Goal: Task Accomplishment & Management: Use online tool/utility

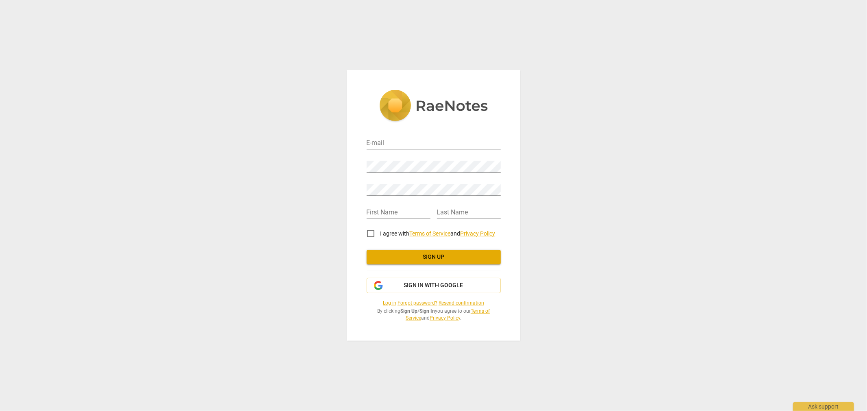
click at [438, 136] on div "E-mail" at bounding box center [434, 140] width 134 height 18
click at [430, 141] on input "email" at bounding box center [434, 144] width 134 height 12
type input "[EMAIL_ADDRESS][DOMAIN_NAME]"
type input "[PERSON_NAME]"
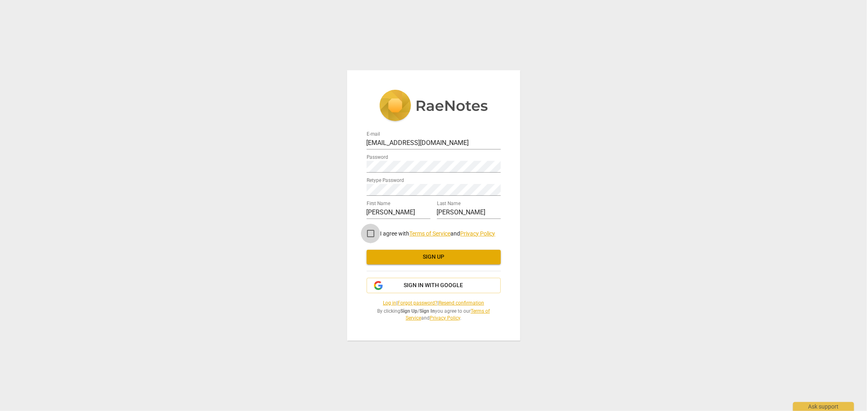
click at [367, 235] on input "I agree with Terms of Service and Privacy Policy" at bounding box center [371, 234] width 20 height 20
checkbox input "true"
click at [410, 251] on button "Sign up" at bounding box center [434, 257] width 134 height 15
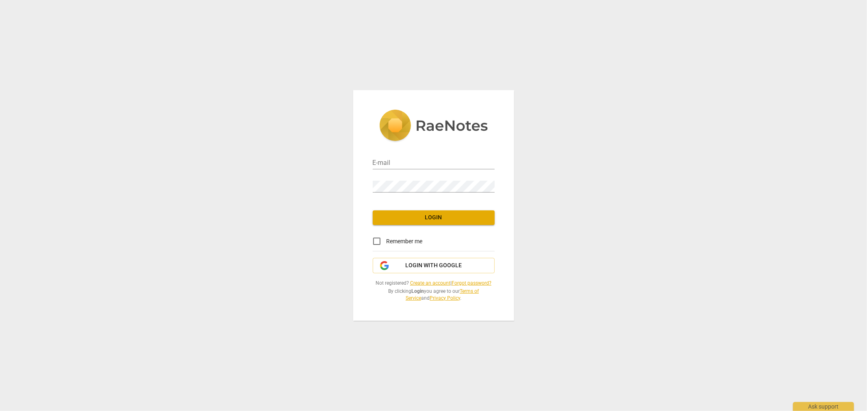
type input "[EMAIL_ADDRESS][DOMAIN_NAME]"
click at [371, 245] on input "Remember me" at bounding box center [377, 242] width 20 height 20
checkbox input "true"
click at [432, 217] on span "Login" at bounding box center [433, 218] width 109 height 8
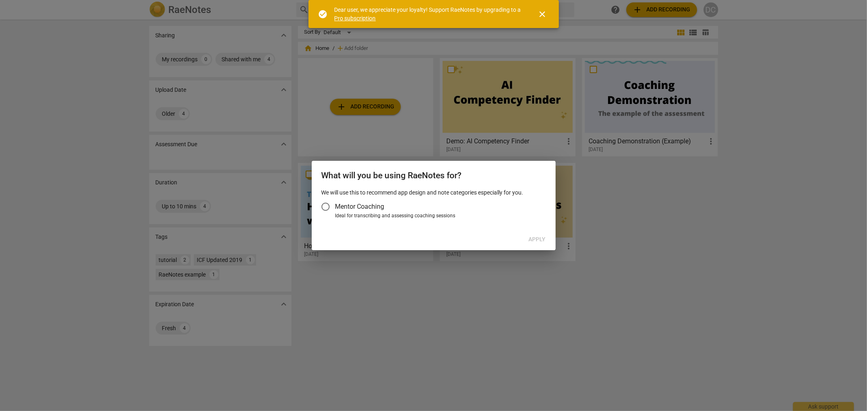
click at [328, 204] on input "Mentor Coaching" at bounding box center [326, 207] width 20 height 20
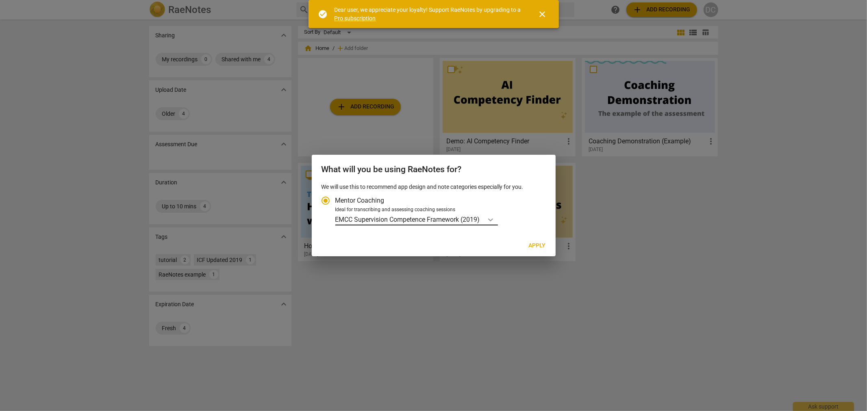
click at [493, 218] on icon "Account type" at bounding box center [490, 220] width 8 height 8
click at [0, 0] on input "Ideal for transcribing and assessing coaching sessions EMCC Supervision Compete…" at bounding box center [0, 0] width 0 height 0
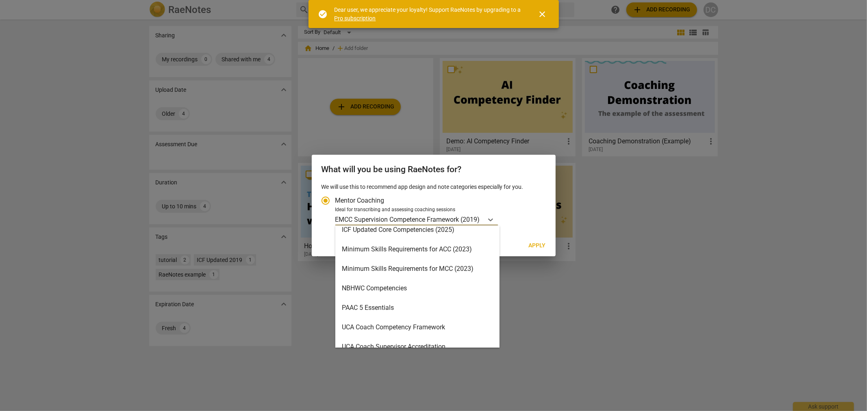
scroll to position [193, 0]
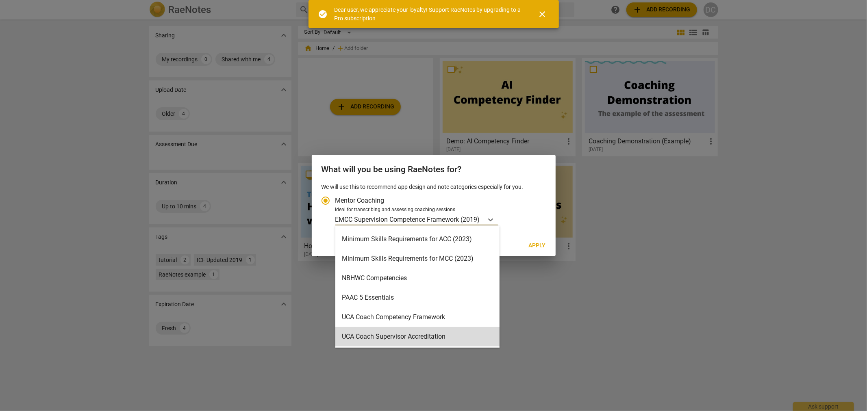
click at [534, 194] on label "Mentor Coaching" at bounding box center [430, 201] width 228 height 20
click at [335, 194] on input "Mentor Coaching" at bounding box center [326, 201] width 20 height 20
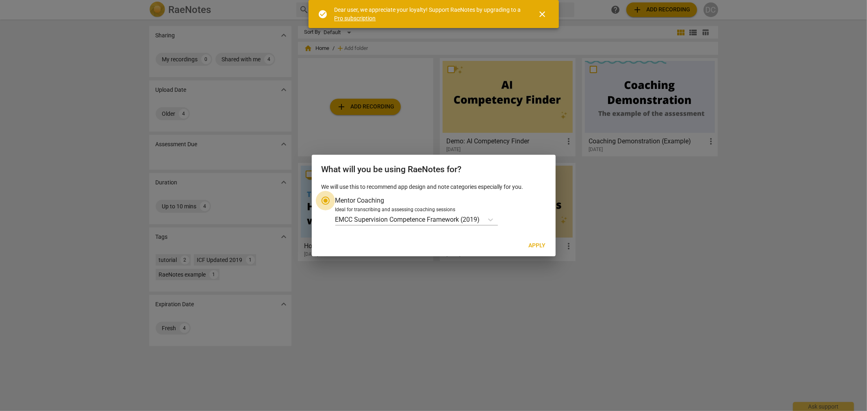
click at [328, 198] on input "Mentor Coaching" at bounding box center [326, 201] width 20 height 20
click at [369, 297] on div at bounding box center [433, 205] width 867 height 411
click at [492, 220] on icon "Account type" at bounding box center [490, 220] width 5 height 3
click at [0, 0] on input "Ideal for transcribing and assessing coaching sessions EMCC Supervision Compete…" at bounding box center [0, 0] width 0 height 0
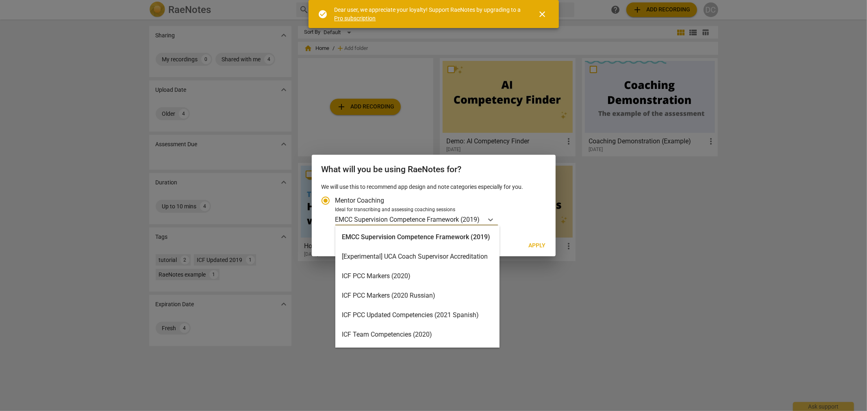
click at [372, 276] on div "ICF PCC Markers (2020)" at bounding box center [417, 277] width 164 height 20
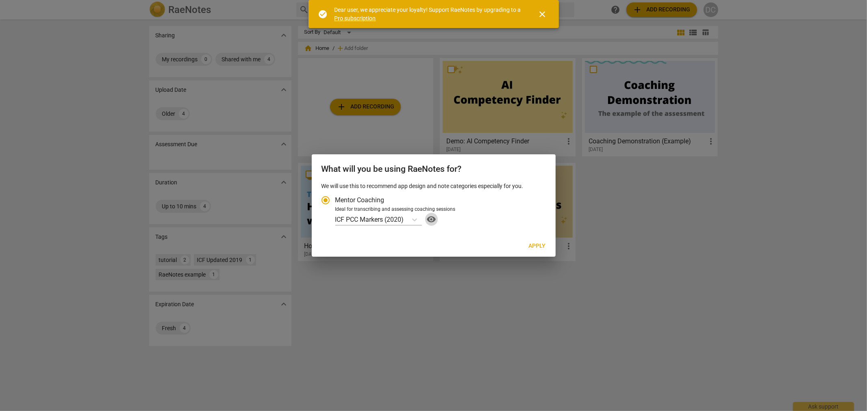
click at [431, 219] on span "visibility" at bounding box center [431, 220] width 13 height 10
click at [532, 247] on span "Apply" at bounding box center [537, 246] width 17 height 8
radio input "false"
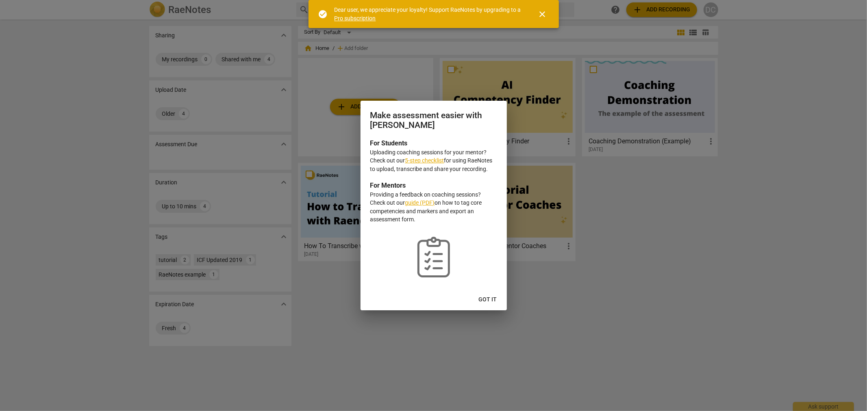
click at [428, 161] on link "5-step checklist" at bounding box center [424, 160] width 39 height 7
click at [488, 301] on span "Got it" at bounding box center [488, 300] width 18 height 8
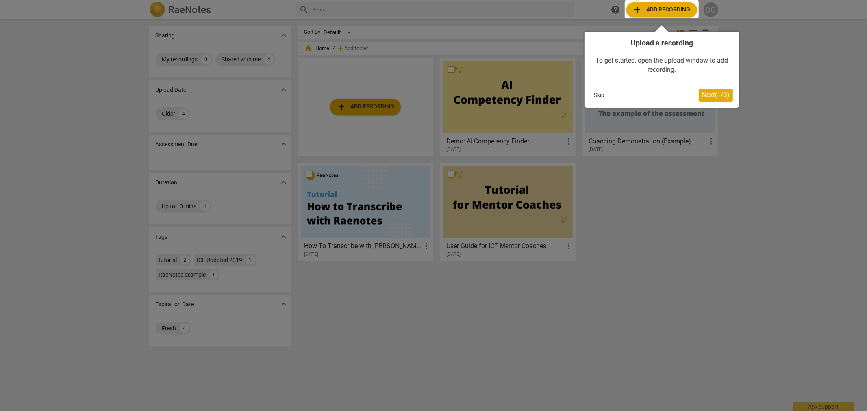
click at [710, 94] on span "Next ( 1 / 3 )" at bounding box center [716, 95] width 28 height 8
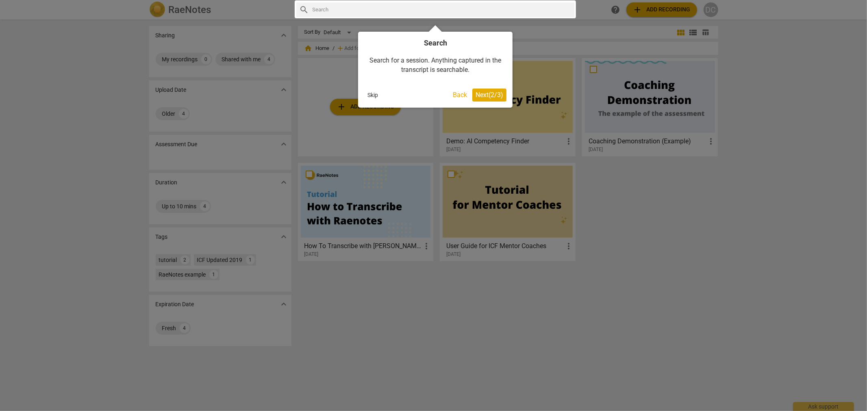
click at [489, 95] on span "Next ( 2 / 3 )" at bounding box center [489, 95] width 28 height 8
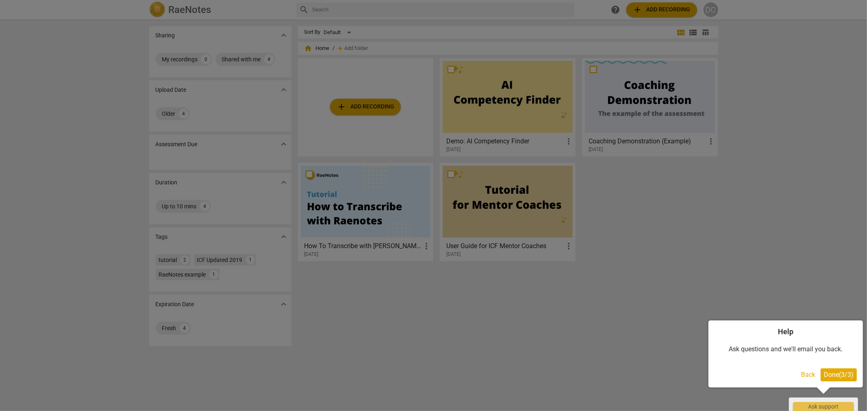
click at [827, 380] on button "Done ( 3 / 3 )" at bounding box center [838, 375] width 36 height 13
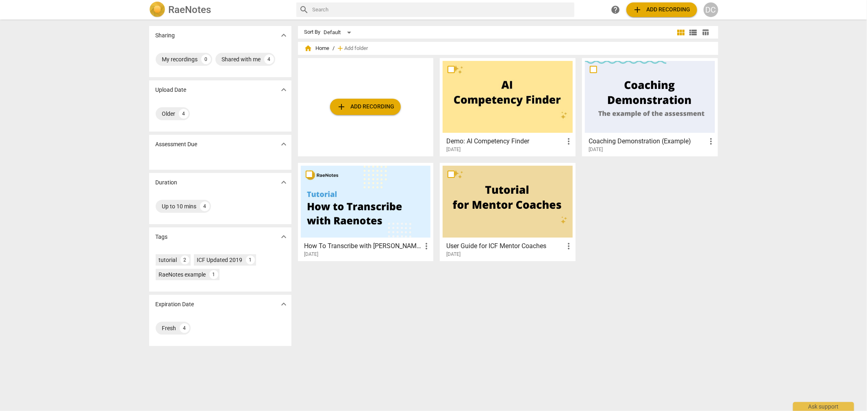
click at [659, 8] on span "add Add recording" at bounding box center [662, 10] width 58 height 10
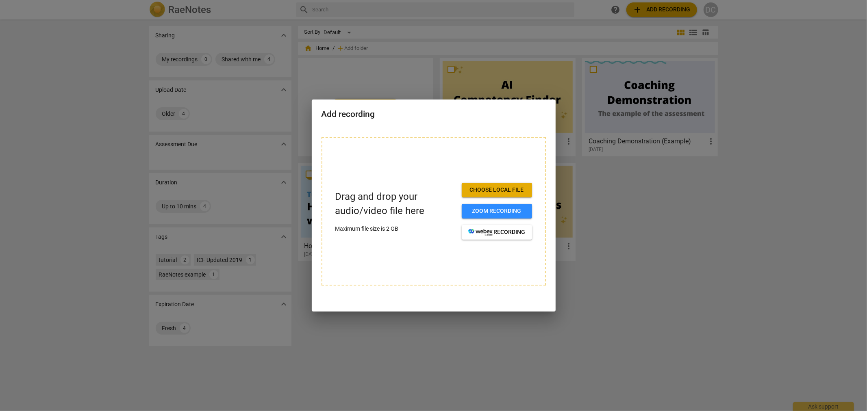
click at [498, 189] on span "Choose local file" at bounding box center [496, 190] width 57 height 8
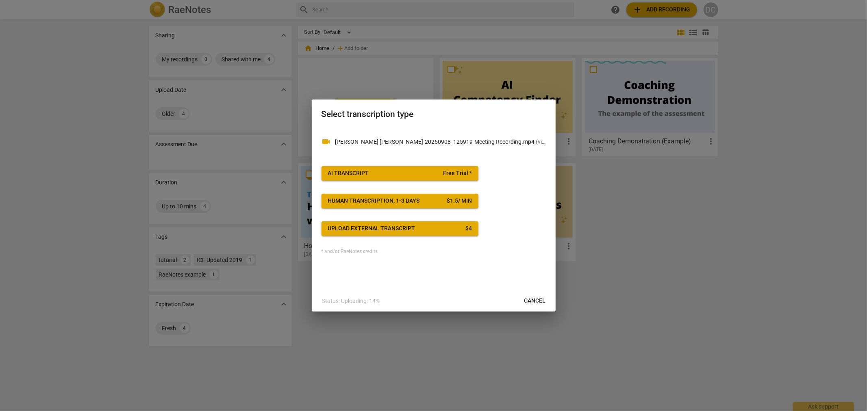
click at [364, 171] on div "AI Transcript" at bounding box center [348, 173] width 41 height 8
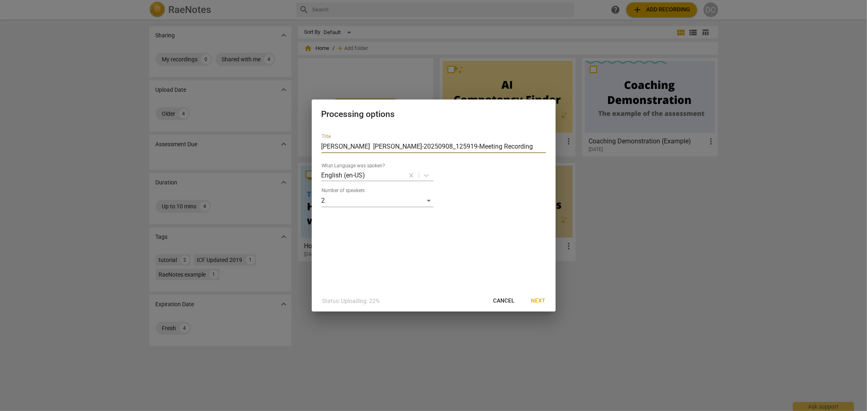
drag, startPoint x: 348, startPoint y: 145, endPoint x: 307, endPoint y: 149, distance: 41.6
click at [307, 149] on div "Processing options Title Stephanie Dave-20250908_125919-Meeting Recording What …" at bounding box center [433, 205] width 867 height 411
click at [371, 143] on input "Coachee + Dave-20250908_125919-Meeting Recording" at bounding box center [433, 146] width 224 height 13
type input "Coachee + Coach - Dave_Covington 20250908_125919-Meeting Recording"
click at [542, 301] on span "Next" at bounding box center [538, 301] width 15 height 8
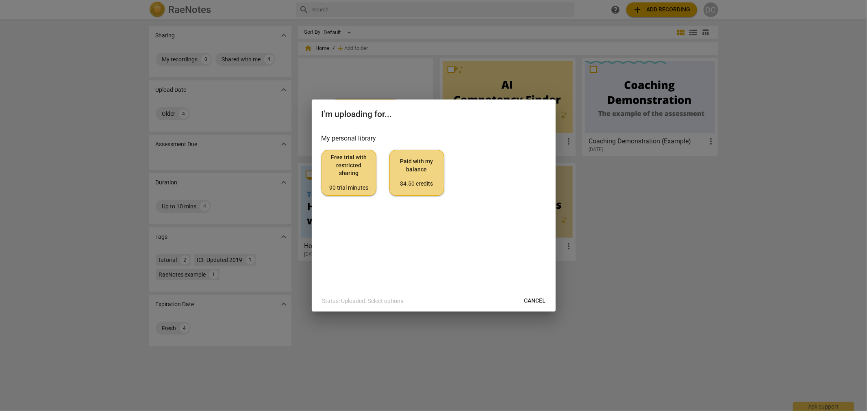
click at [416, 184] on div "$4.50 credits" at bounding box center [416, 184] width 41 height 8
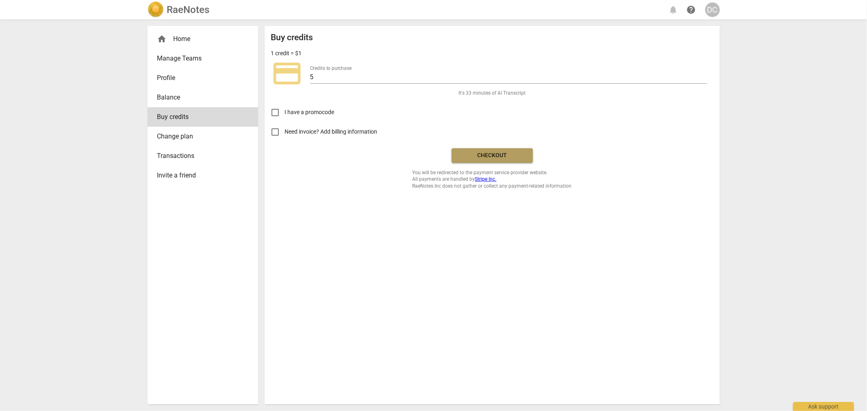
click at [494, 155] on span "Checkout" at bounding box center [492, 156] width 68 height 8
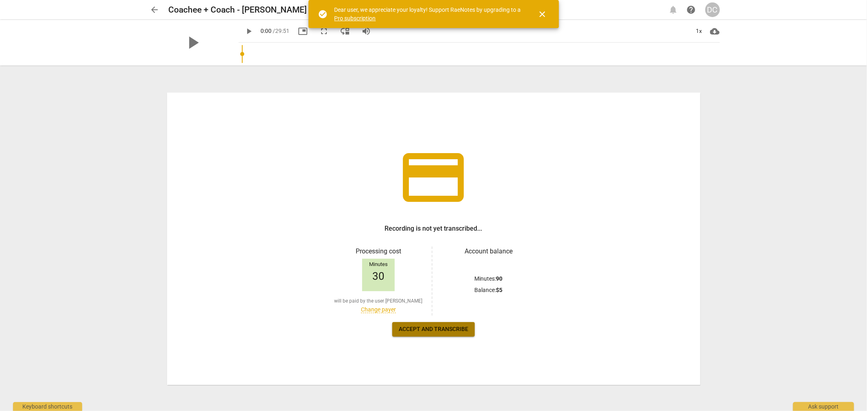
click at [432, 330] on span "Accept and transcribe" at bounding box center [433, 329] width 69 height 8
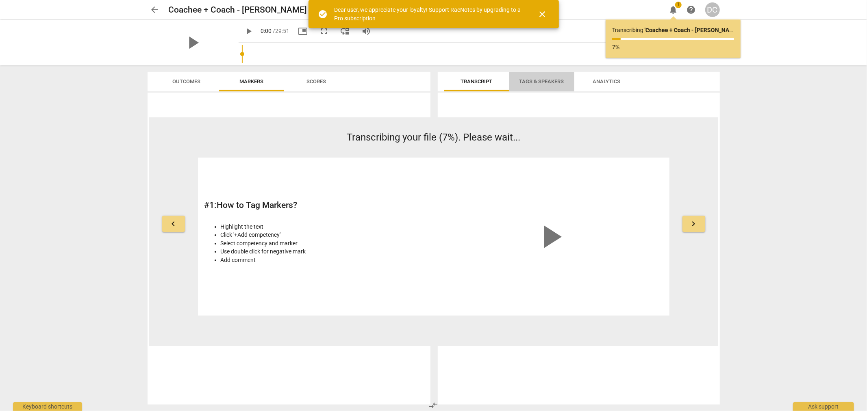
click at [541, 79] on span "Tags & Speakers" at bounding box center [541, 81] width 45 height 6
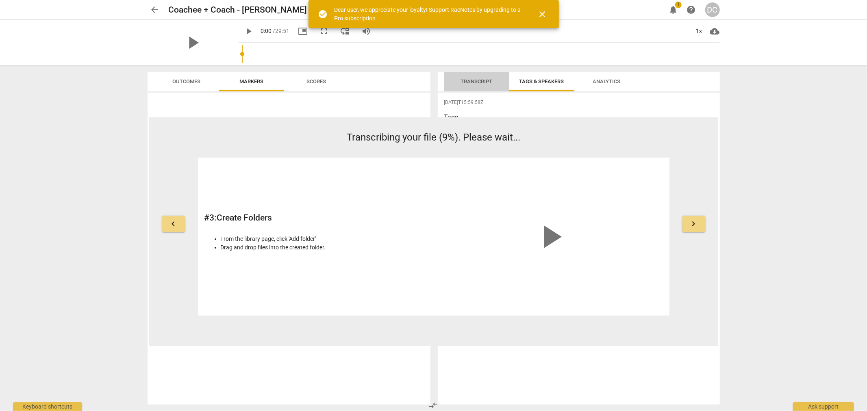
click at [484, 82] on span "Transcript" at bounding box center [477, 81] width 32 height 6
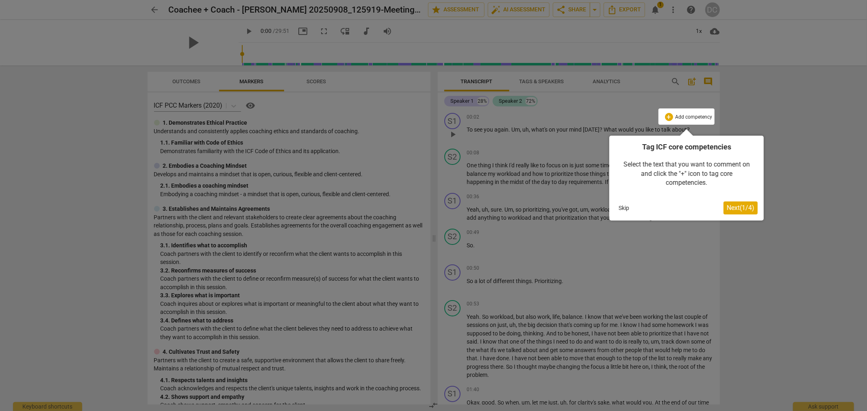
click at [746, 210] on span "Next ( 1 / 4 )" at bounding box center [741, 208] width 28 height 8
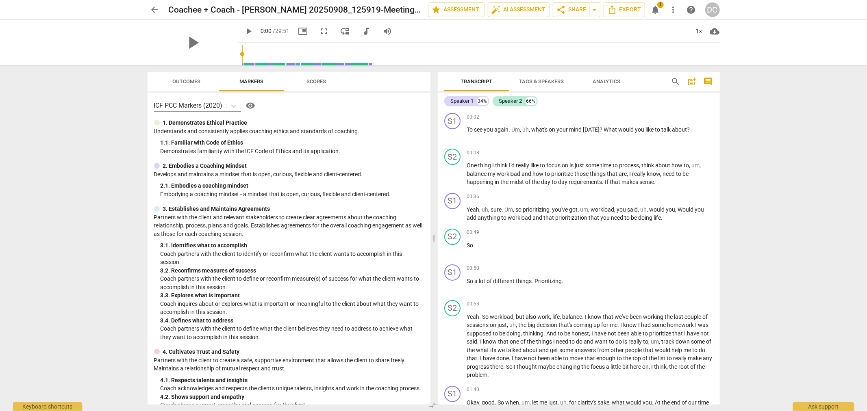
click at [505, 208] on span "Um" at bounding box center [509, 209] width 9 height 7
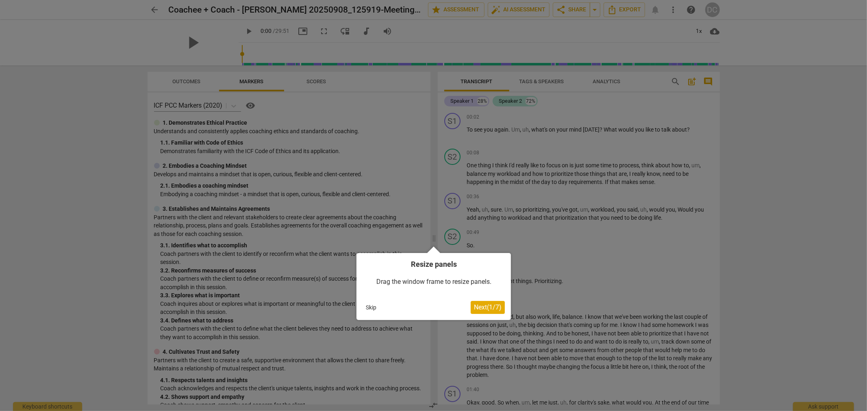
click at [485, 309] on span "Next ( 1 / 7 )" at bounding box center [488, 308] width 28 height 8
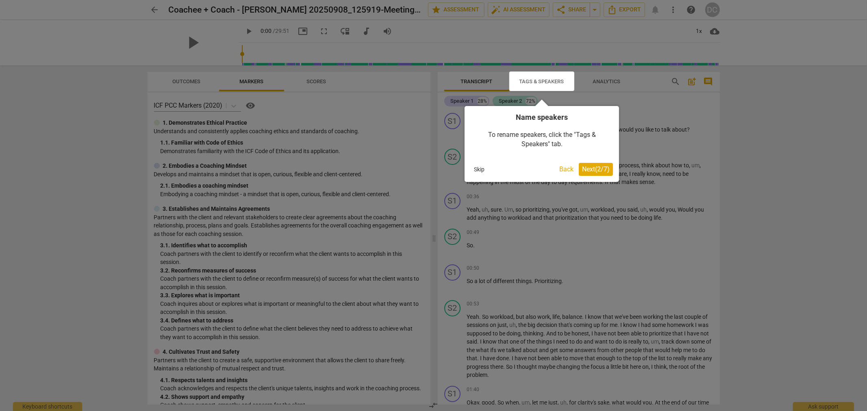
click at [598, 171] on span "Next ( 2 / 7 )" at bounding box center [596, 169] width 28 height 8
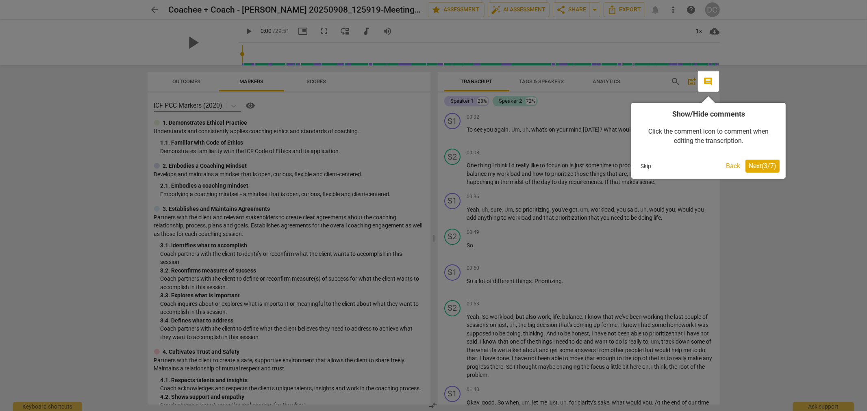
click at [644, 164] on button "Skip" at bounding box center [645, 166] width 17 height 12
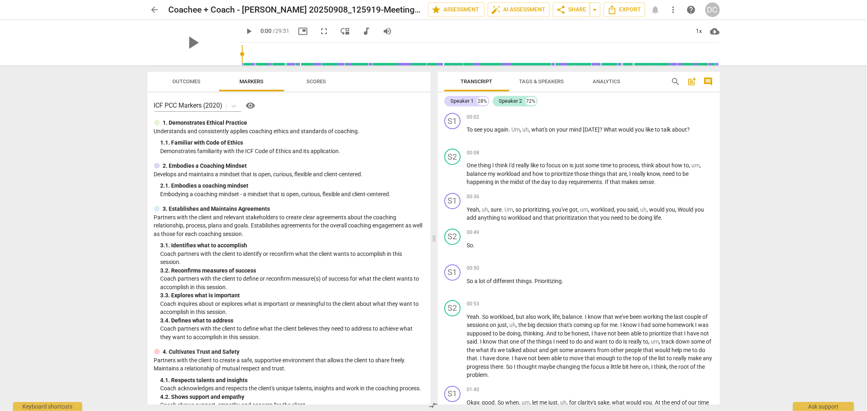
click at [561, 82] on span "Tags & Speakers" at bounding box center [541, 81] width 45 height 6
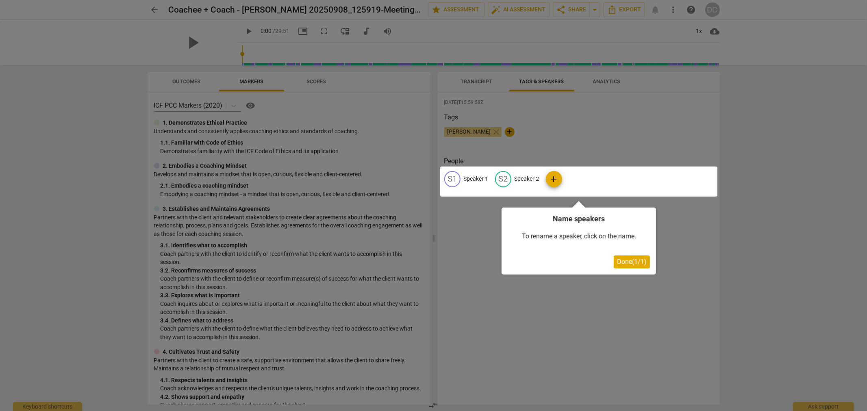
click at [478, 179] on div at bounding box center [578, 182] width 277 height 30
click at [640, 263] on span "Done ( 1 / 1 )" at bounding box center [632, 262] width 30 height 8
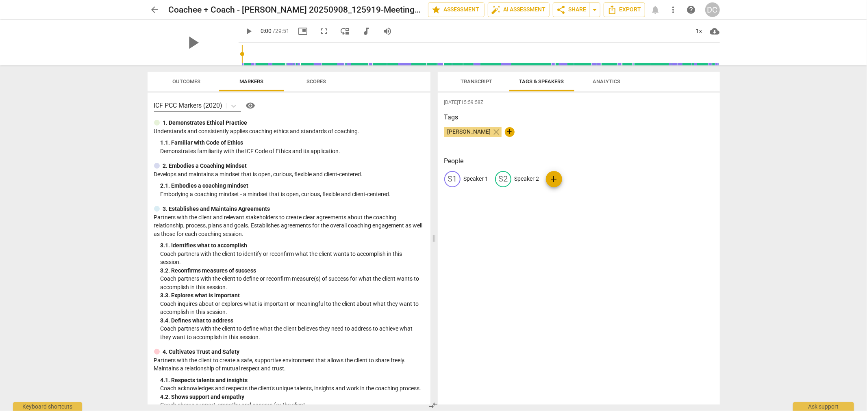
click at [450, 174] on div "S1" at bounding box center [452, 179] width 16 height 16
type input "David Covington - Coach"
click at [571, 176] on p "Speaker 2" at bounding box center [579, 179] width 25 height 9
type input "Coachee"
click at [664, 184] on div "DC David Covington - Coach edit Coachee delete add" at bounding box center [578, 182] width 269 height 23
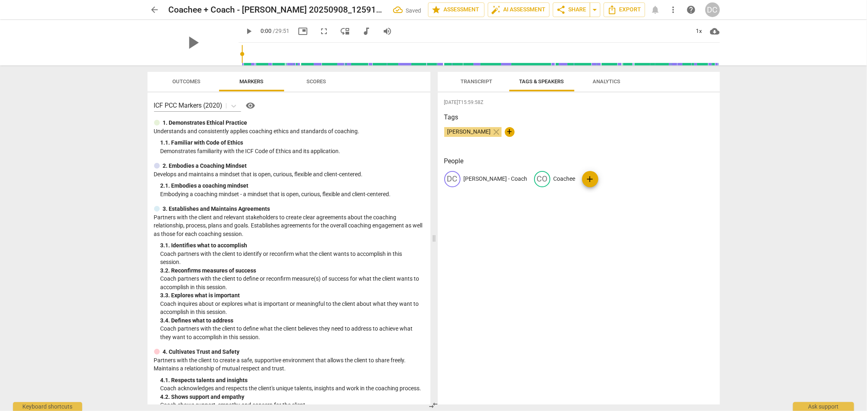
click at [606, 81] on span "Analytics" at bounding box center [607, 81] width 28 height 6
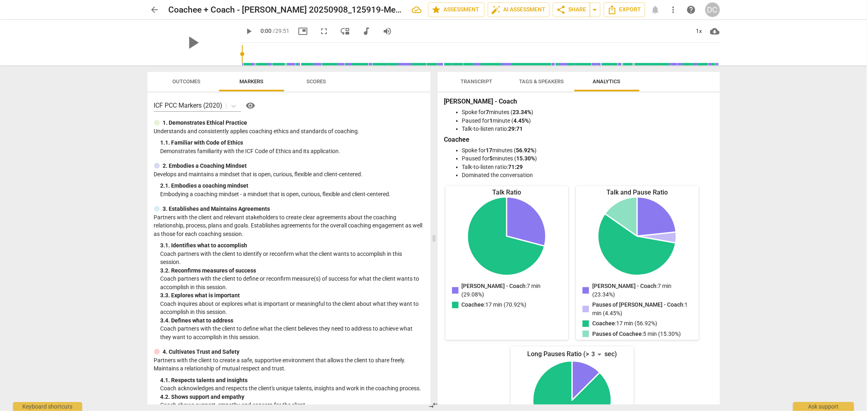
click at [319, 77] on span "Scores" at bounding box center [316, 81] width 39 height 11
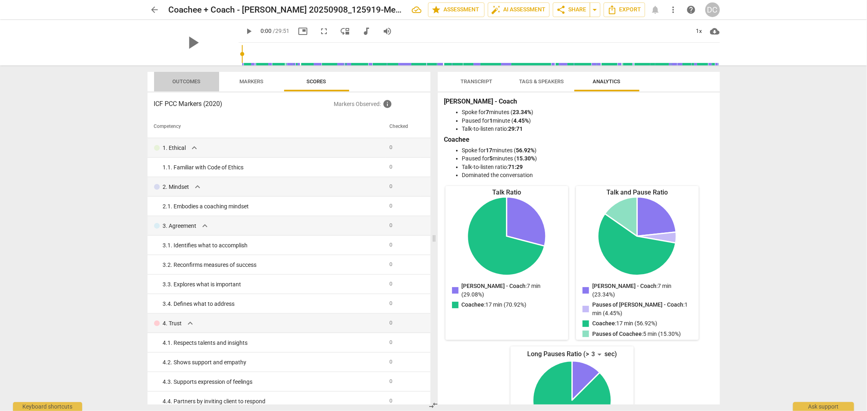
click at [174, 78] on span "Outcomes" at bounding box center [186, 81] width 28 height 6
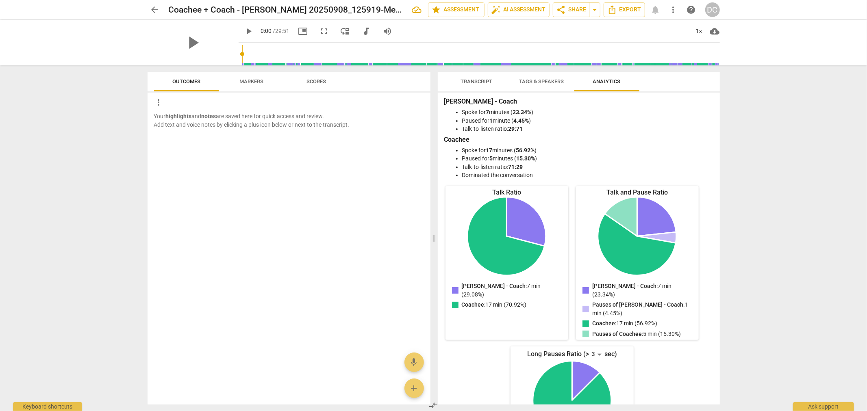
click at [249, 80] on span "Markers" at bounding box center [251, 81] width 24 height 6
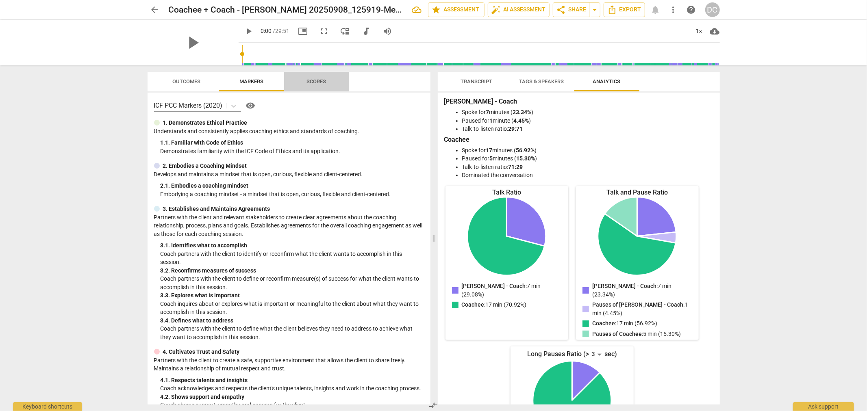
click at [316, 78] on span "Scores" at bounding box center [317, 81] width 20 height 6
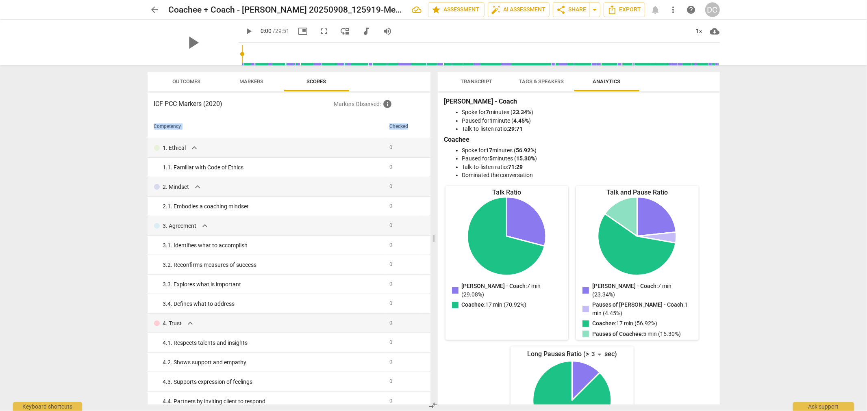
drag, startPoint x: 427, startPoint y: 136, endPoint x: 427, endPoint y: 148, distance: 12.6
click at [427, 148] on div "Competency Checked 1. Ethical expand_more 0 1. 1. Familiar with Code of Ethics …" at bounding box center [289, 259] width 283 height 289
click at [244, 27] on span "play_arrow" at bounding box center [249, 31] width 10 height 10
click at [244, 29] on span "pause" at bounding box center [249, 31] width 10 height 10
type input "4"
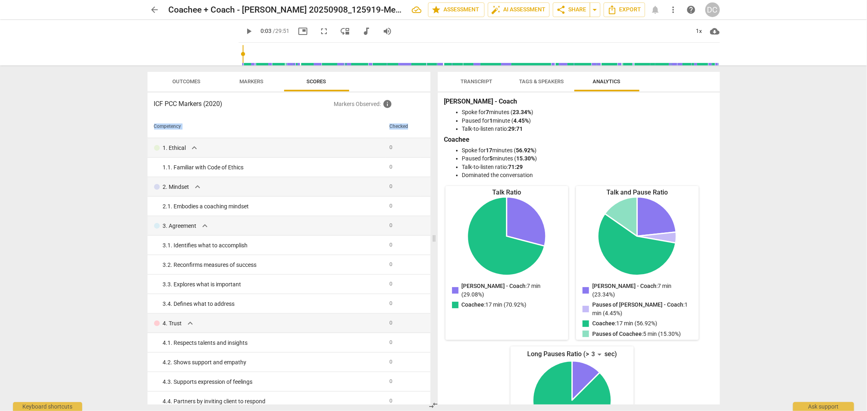
click at [466, 83] on span "Transcript" at bounding box center [477, 81] width 32 height 6
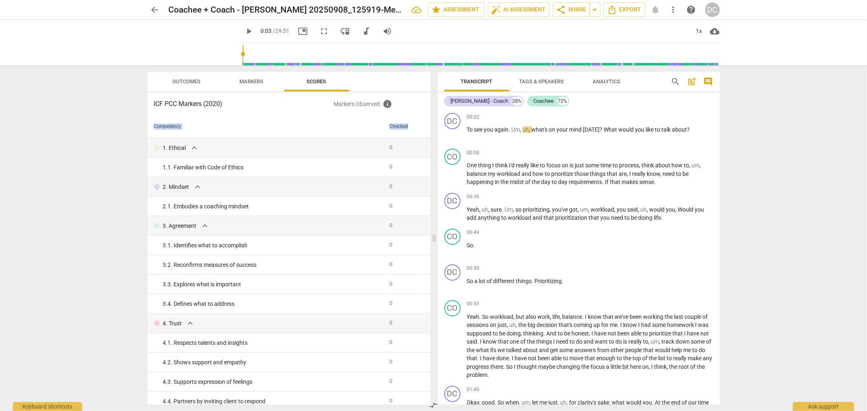
click at [593, 78] on span "Analytics" at bounding box center [607, 81] width 28 height 6
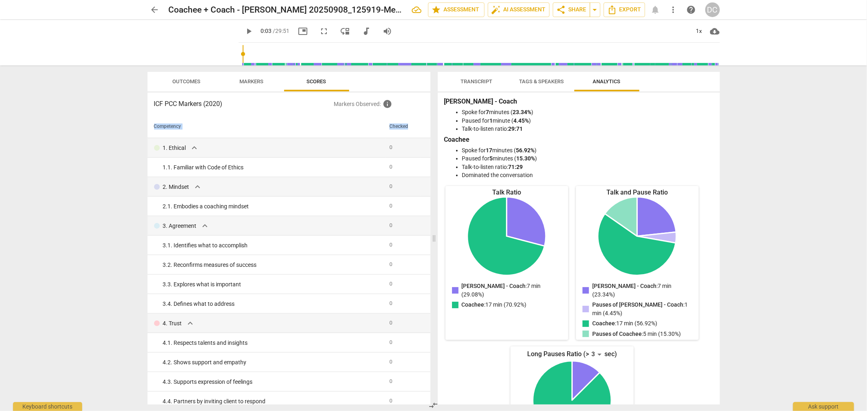
click at [532, 86] on span "Tags & Speakers" at bounding box center [542, 81] width 64 height 11
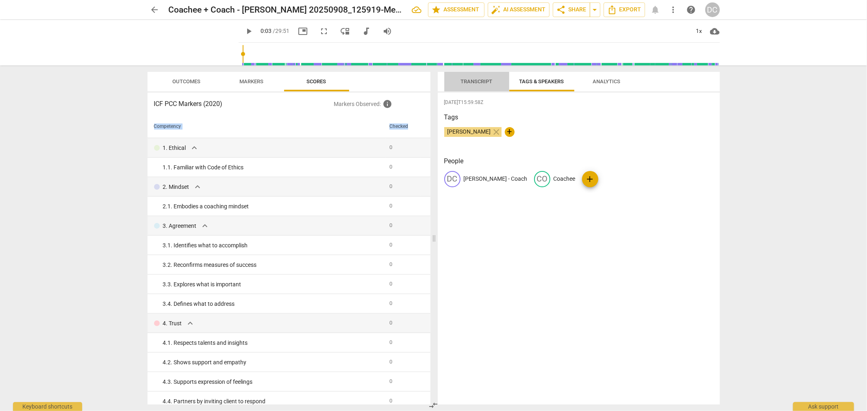
click at [482, 85] on span "Transcript" at bounding box center [476, 81] width 51 height 11
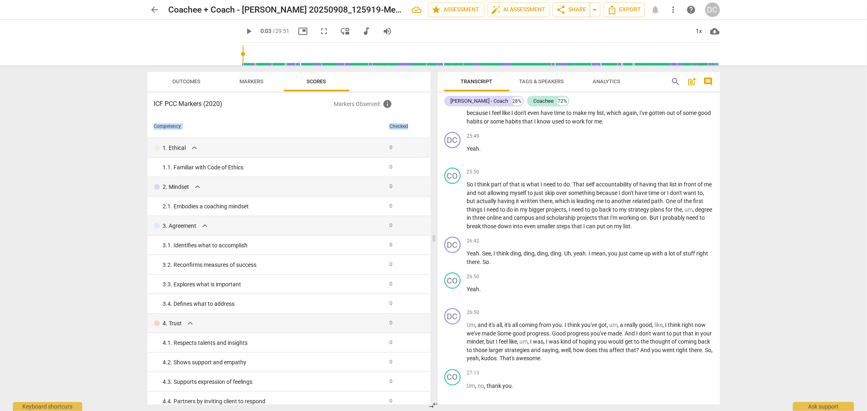
scroll to position [3219, 0]
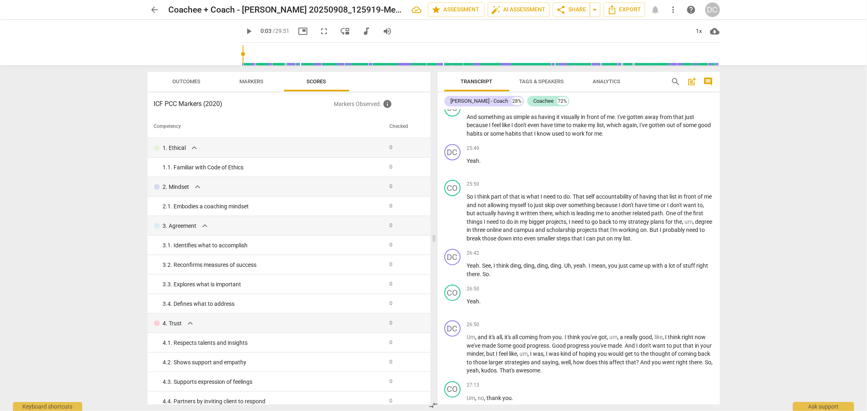
click at [108, 174] on div "arrow_back Coachee + Coach - Dave_Covington 20250908_125919-Meeting Recording e…" at bounding box center [433, 205] width 867 height 411
click at [256, 84] on span "Markers" at bounding box center [251, 81] width 24 height 6
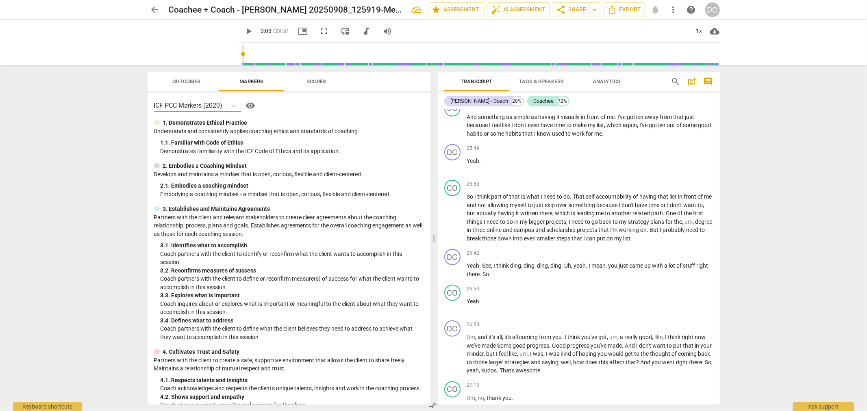
click at [316, 80] on span "Scores" at bounding box center [317, 81] width 20 height 6
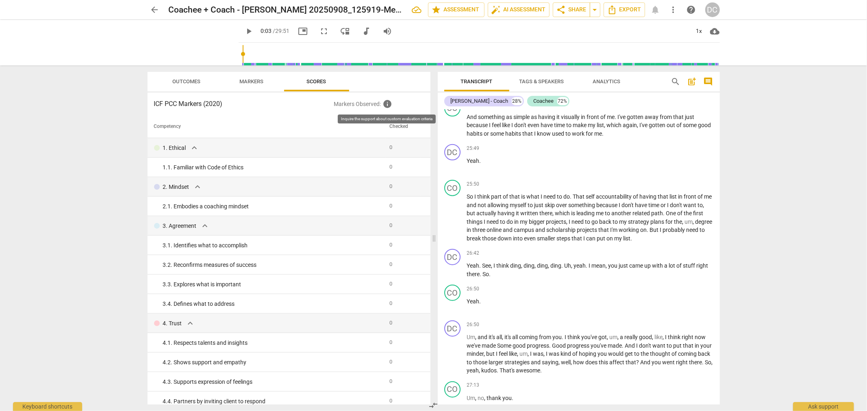
click at [392, 103] on span "info" at bounding box center [387, 104] width 10 height 10
click at [387, 101] on span "info" at bounding box center [387, 104] width 10 height 10
click at [193, 151] on span "expand_more" at bounding box center [194, 148] width 10 height 10
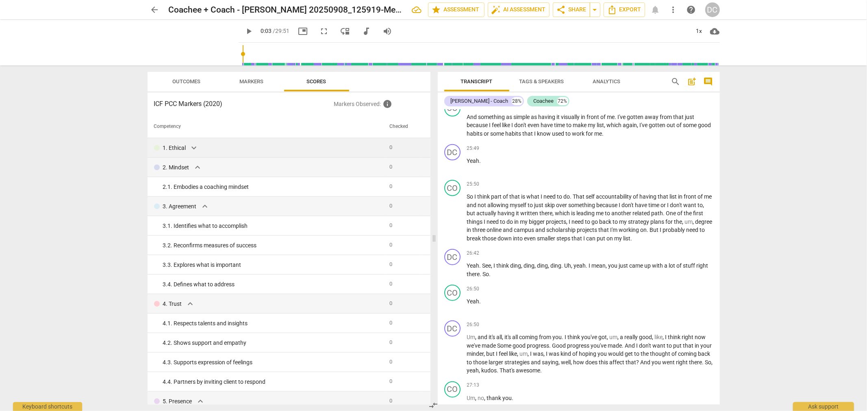
click at [193, 150] on span "expand_more" at bounding box center [194, 148] width 10 height 10
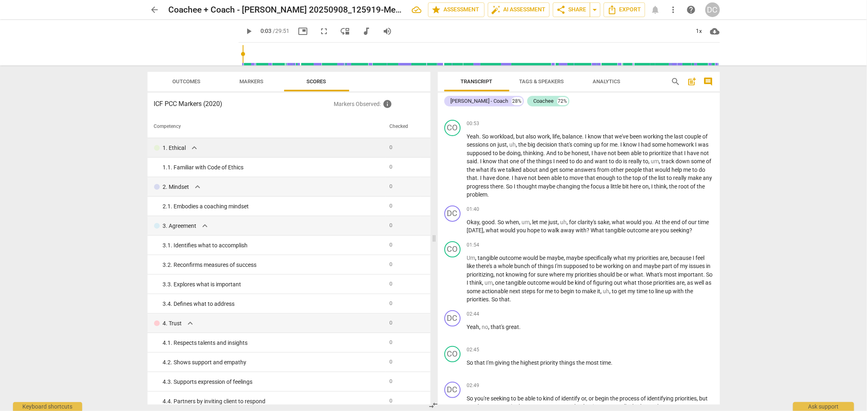
scroll to position [0, 0]
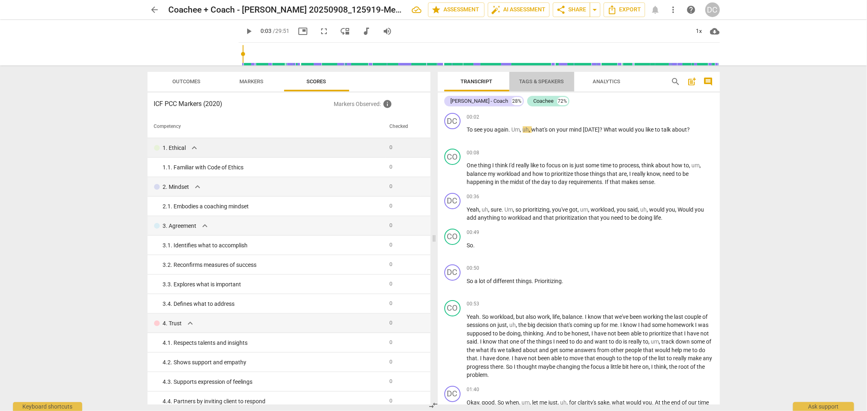
click at [551, 77] on span "Tags & Speakers" at bounding box center [542, 81] width 64 height 11
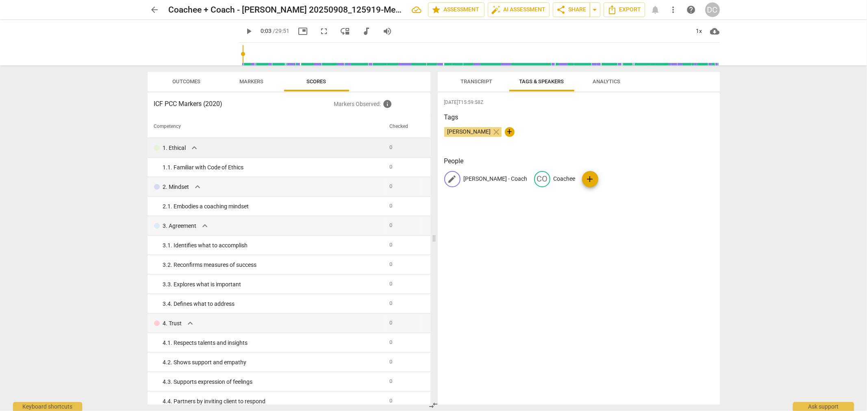
click at [488, 177] on p "David Covington - Coach" at bounding box center [496, 179] width 64 height 9
type input "Coach-David Covington"
click at [569, 181] on p "Coachee" at bounding box center [578, 179] width 22 height 9
type input "Client-Coachee"
click at [599, 234] on div "2025-09-12T15:59:58Z Tags David Covington close + People CC Coach-David Covingt…" at bounding box center [579, 249] width 282 height 312
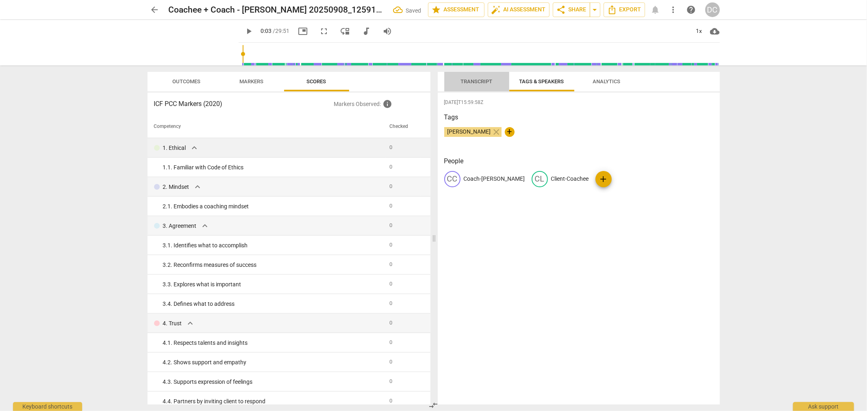
click at [465, 78] on span "Transcript" at bounding box center [477, 81] width 32 height 6
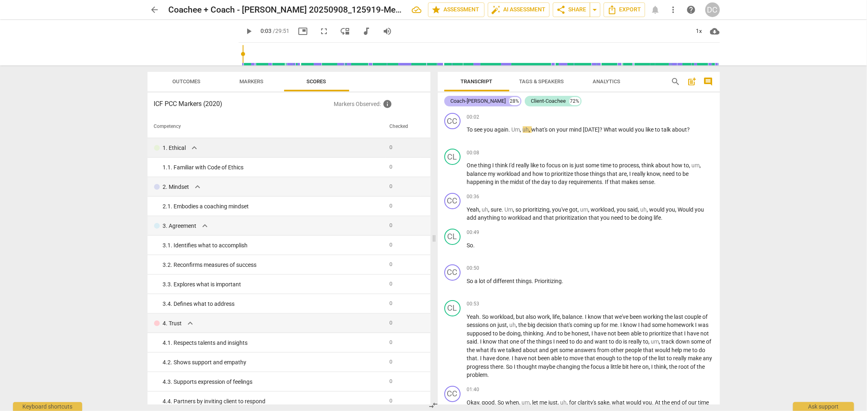
click at [479, 103] on div "Coach-David Covington" at bounding box center [478, 101] width 55 height 8
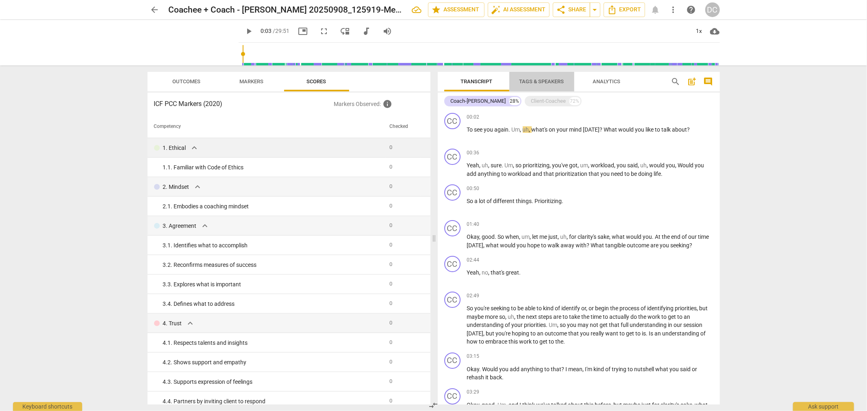
click at [543, 85] on span "Tags & Speakers" at bounding box center [542, 81] width 64 height 11
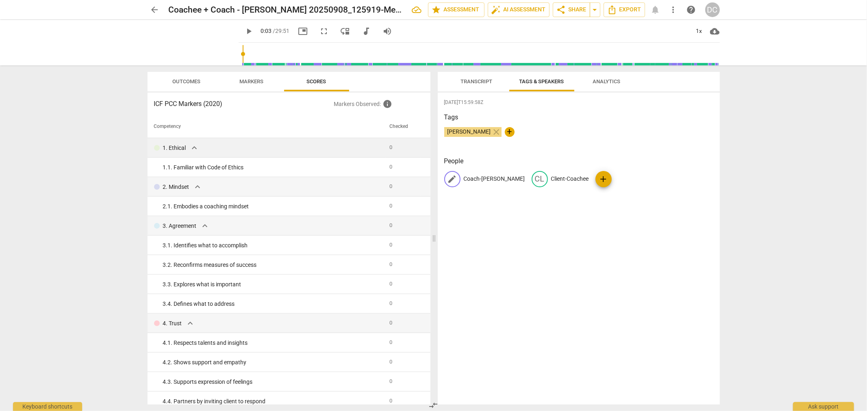
click at [484, 180] on p "Coach-David Covington" at bounding box center [494, 179] width 61 height 9
click at [484, 180] on input "Coach-David Covington" at bounding box center [496, 179] width 65 height 13
click at [450, 177] on span "edit" at bounding box center [452, 179] width 10 height 10
click at [472, 179] on p "Coach-David Covington" at bounding box center [494, 179] width 61 height 9
click at [755, 140] on div "arrow_back Coachee + Coach - Dave_Covington 20250908_125919-Meeting Recording e…" at bounding box center [433, 205] width 867 height 411
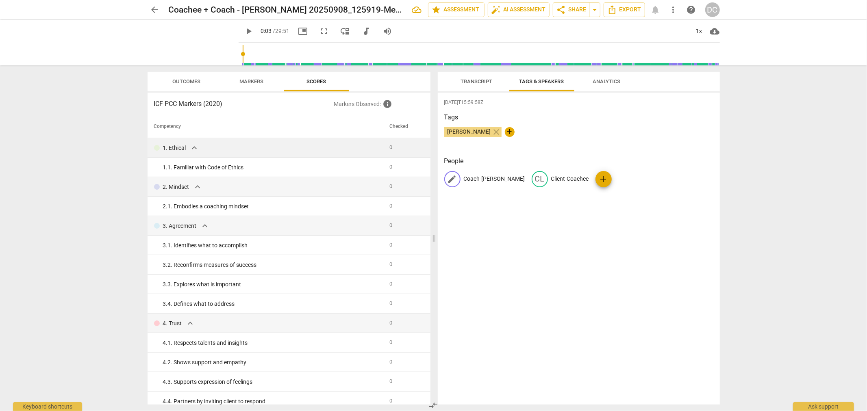
click at [479, 177] on p "Coach-David Covington" at bounding box center [494, 179] width 61 height 9
click at [781, 129] on div "arrow_back Coachee + Coach - Dave_Covington 20250908_125919-Meeting Recording e…" at bounding box center [433, 205] width 867 height 411
click at [619, 78] on span "Analytics" at bounding box center [606, 81] width 47 height 11
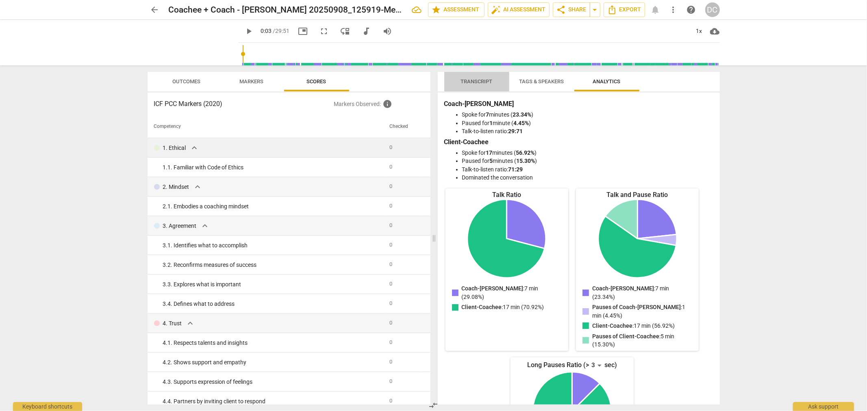
click at [463, 76] on span "Transcript" at bounding box center [476, 81] width 51 height 11
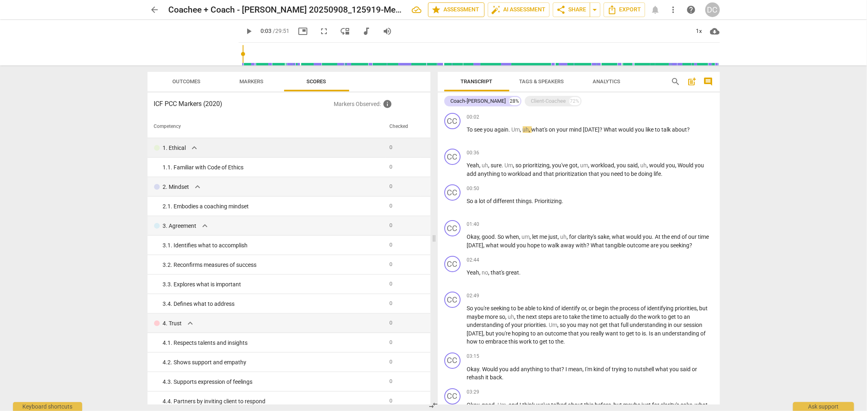
click at [458, 9] on span "star Assessment" at bounding box center [456, 10] width 49 height 10
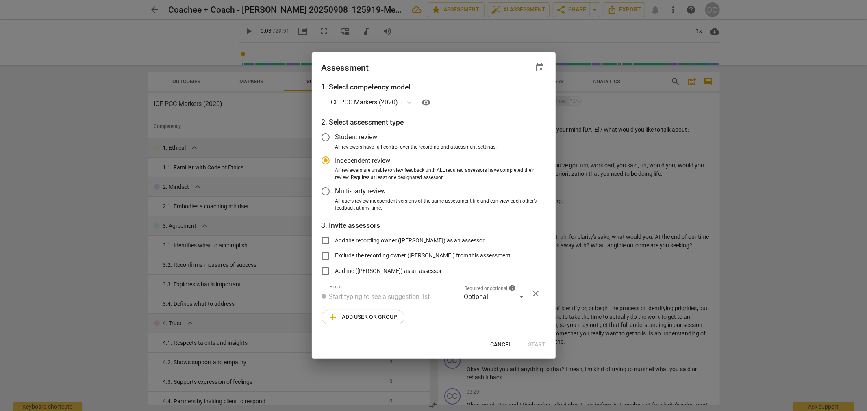
click at [496, 342] on span "Cancel" at bounding box center [501, 345] width 22 height 8
radio input "false"
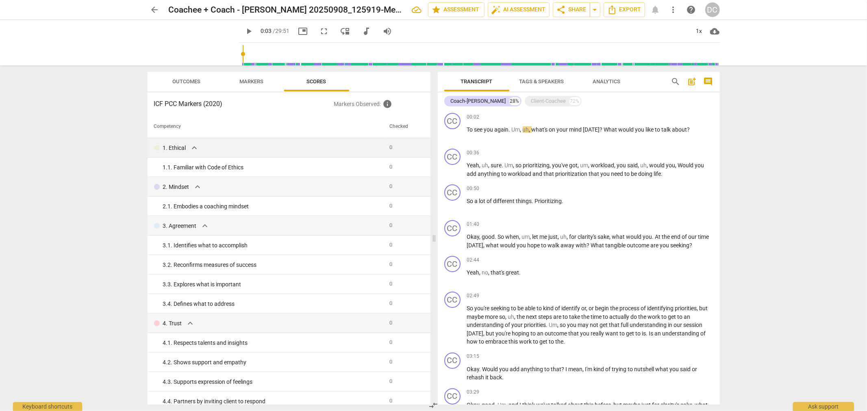
click at [547, 80] on span "Tags & Speakers" at bounding box center [541, 81] width 45 height 6
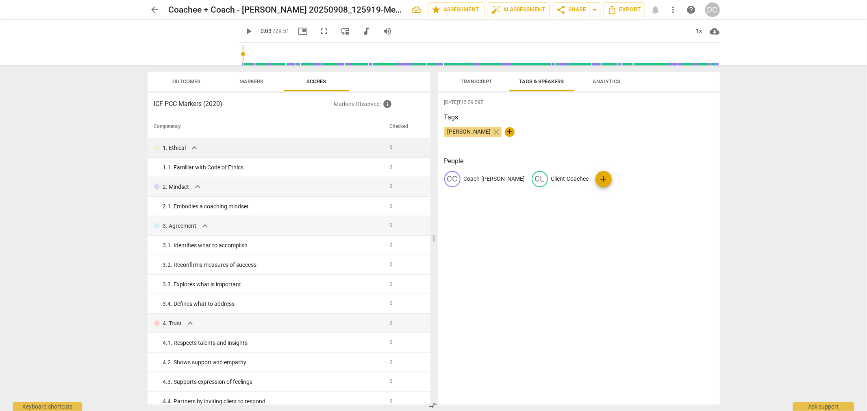
click at [468, 80] on span "Transcript" at bounding box center [477, 81] width 32 height 6
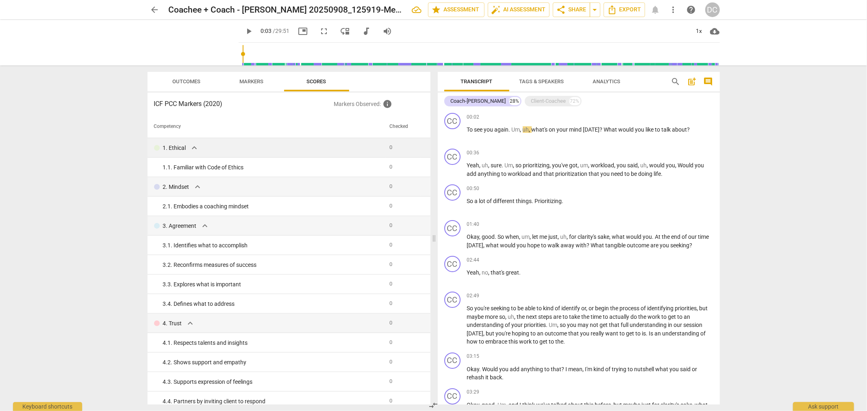
click at [757, 139] on div "arrow_back Coachee + Coach - Dave_Covington 20250908_125919-Meeting Recording e…" at bounding box center [433, 205] width 867 height 411
click at [581, 141] on div "00:02 + Add competency keyboard_arrow_right To see you again . Um , uh , what's…" at bounding box center [590, 127] width 246 height 29
click at [542, 113] on div "00:02 + Add competency keyboard_arrow_right" at bounding box center [590, 117] width 246 height 8
click at [525, 147] on div "CC play_arrow pause 00:36 + Add competency keyboard_arrow_right Yeah , uh , sur…" at bounding box center [579, 163] width 282 height 36
click at [636, 11] on span "Export" at bounding box center [624, 10] width 34 height 10
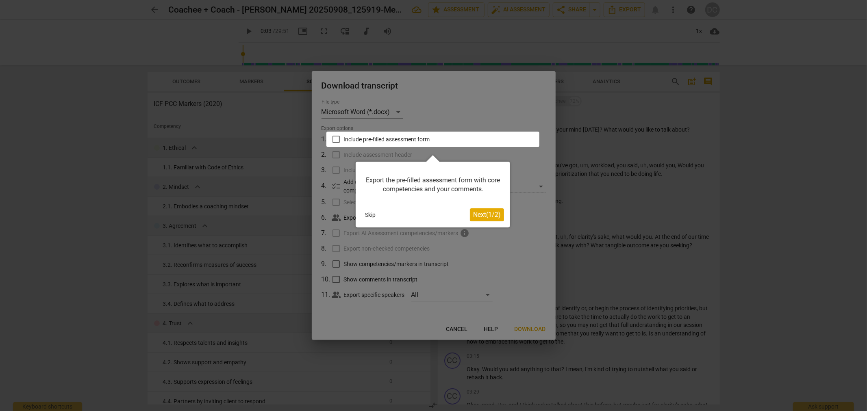
click at [374, 214] on button "Skip" at bounding box center [370, 215] width 17 height 12
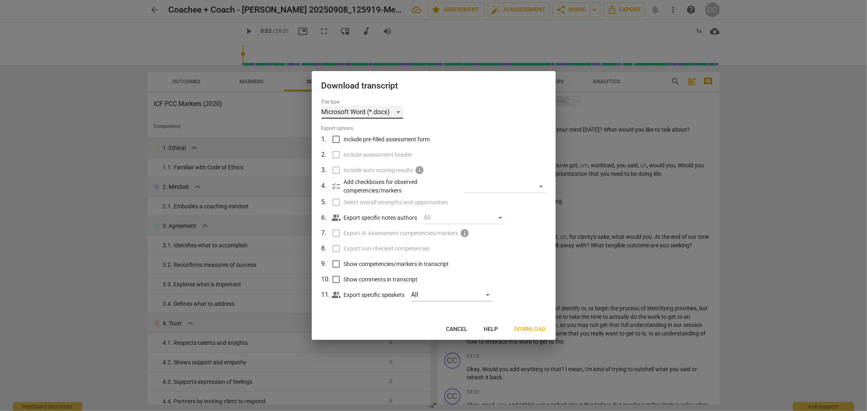
click at [395, 114] on div "Microsoft Word (*.docx)" at bounding box center [362, 112] width 82 height 13
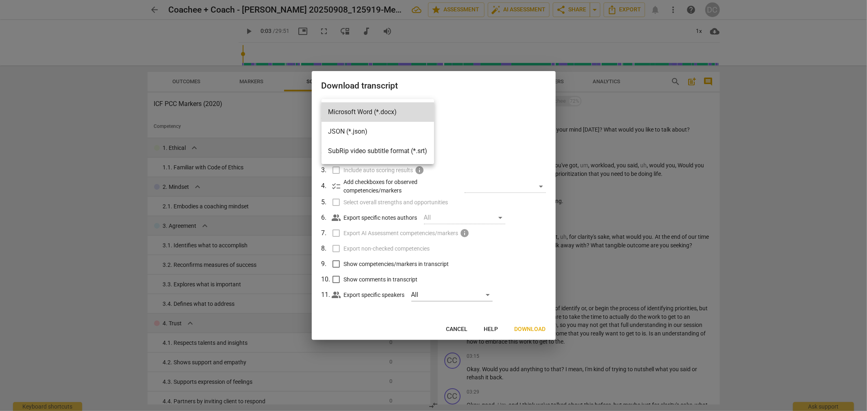
click at [446, 108] on div at bounding box center [433, 205] width 867 height 411
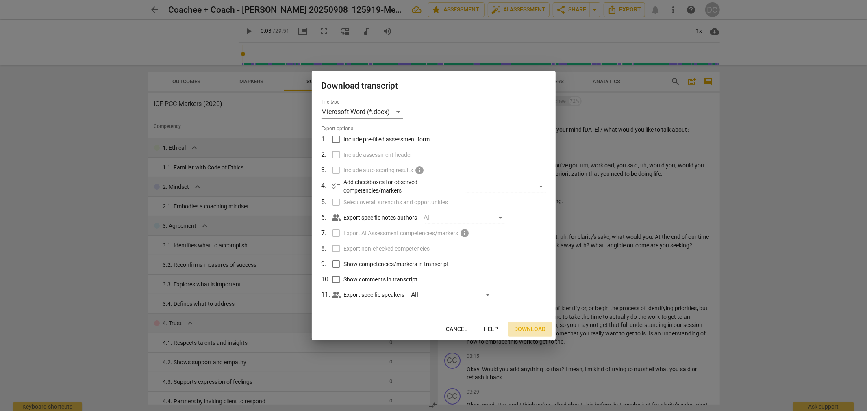
click at [534, 330] on span "Download" at bounding box center [529, 329] width 31 height 8
